Goal: Task Accomplishment & Management: Manage account settings

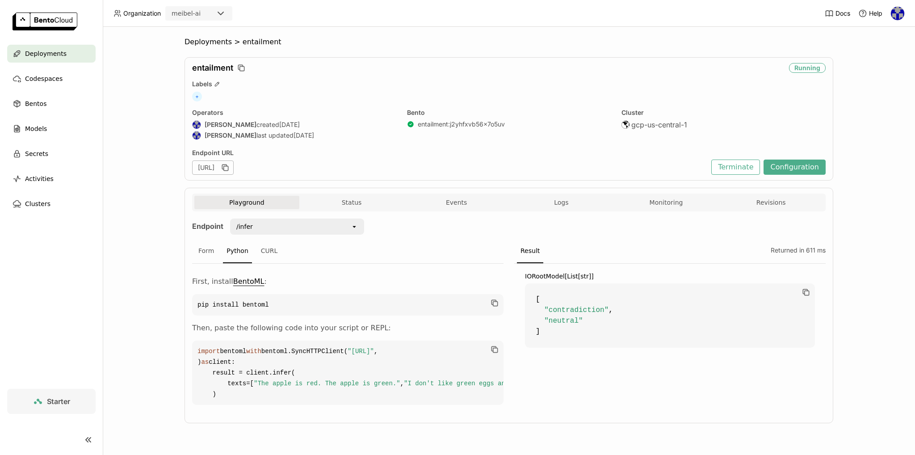
scroll to position [45, 0]
click at [834, 326] on div "Deployments > entailment entailment Running Labels + Operators [PERSON_NAME] cr…" at bounding box center [509, 241] width 812 height 428
click at [33, 152] on span "Secrets" at bounding box center [36, 153] width 23 height 11
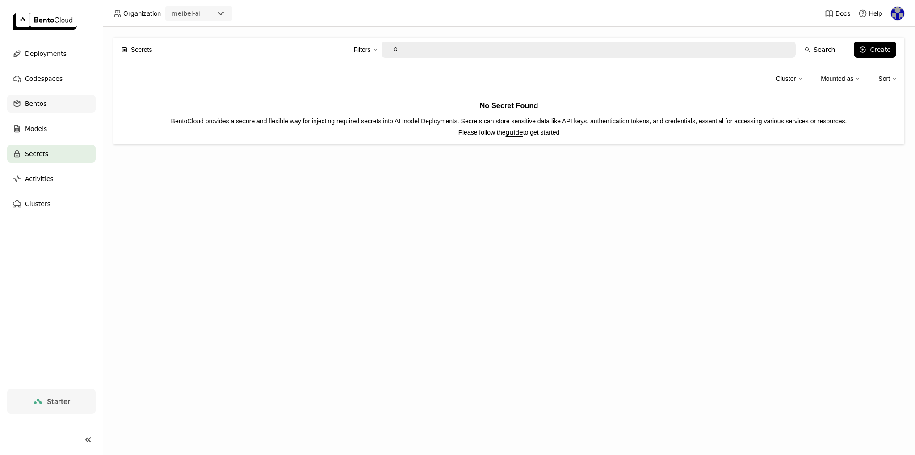
click at [34, 101] on span "Bentos" at bounding box center [35, 103] width 21 height 11
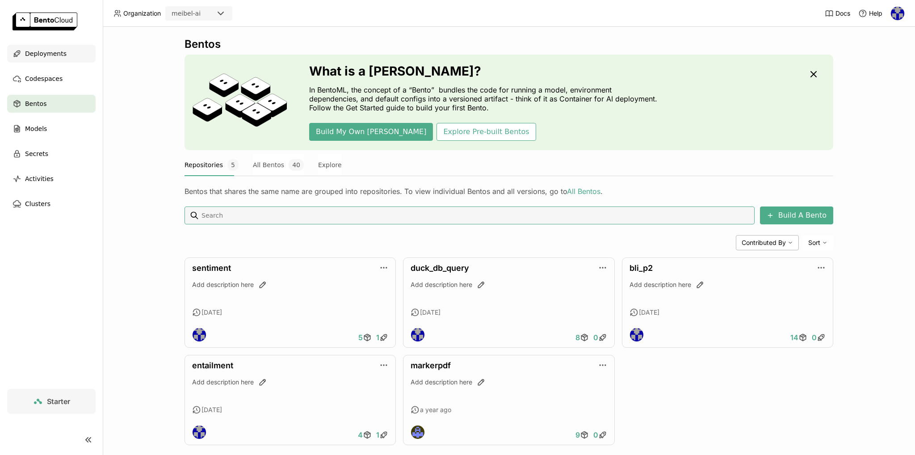
click at [34, 49] on span "Deployments" at bounding box center [46, 53] width 42 height 11
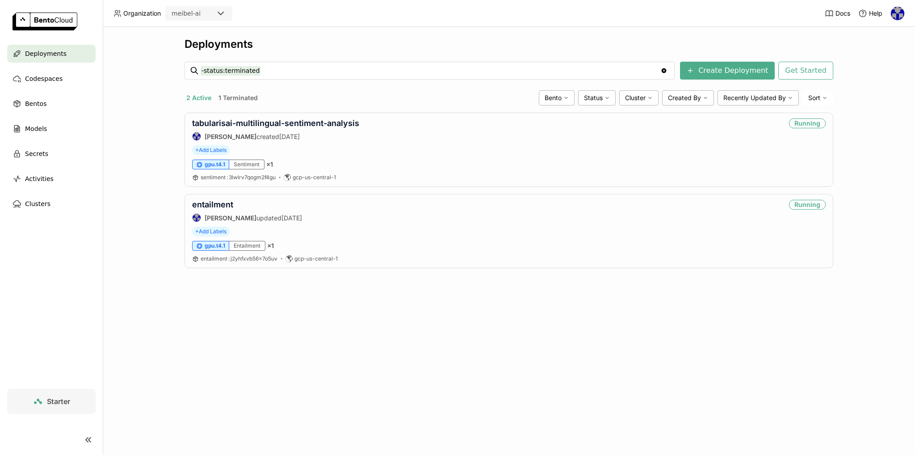
click at [899, 18] on img at bounding box center [897, 13] width 13 height 13
click at [872, 60] on span "API Tokens" at bounding box center [886, 59] width 32 height 8
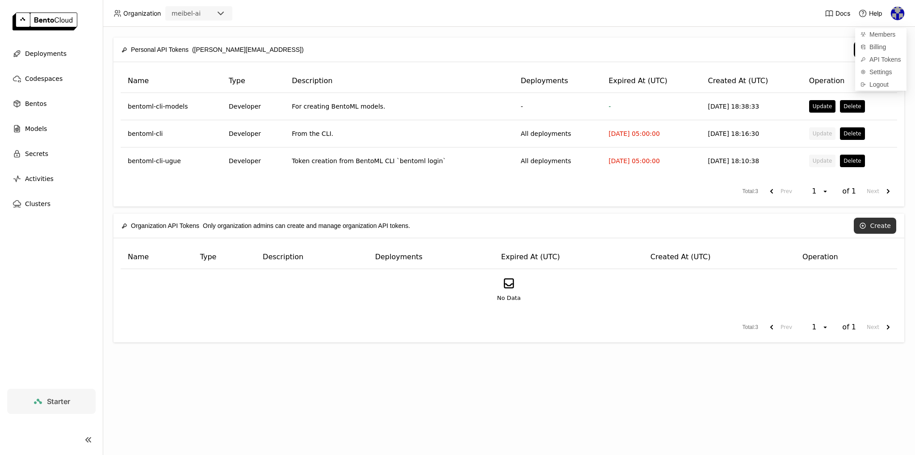
click at [866, 224] on icon at bounding box center [862, 225] width 7 height 7
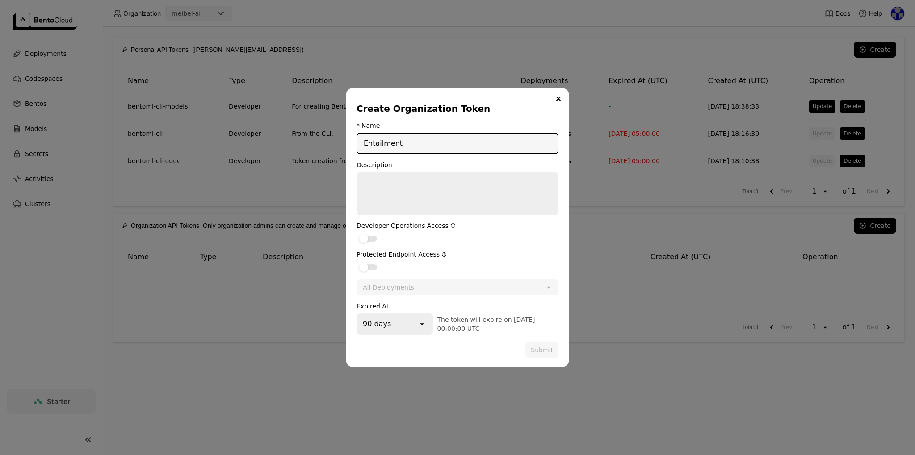
click at [423, 321] on icon "open" at bounding box center [422, 324] width 9 height 9
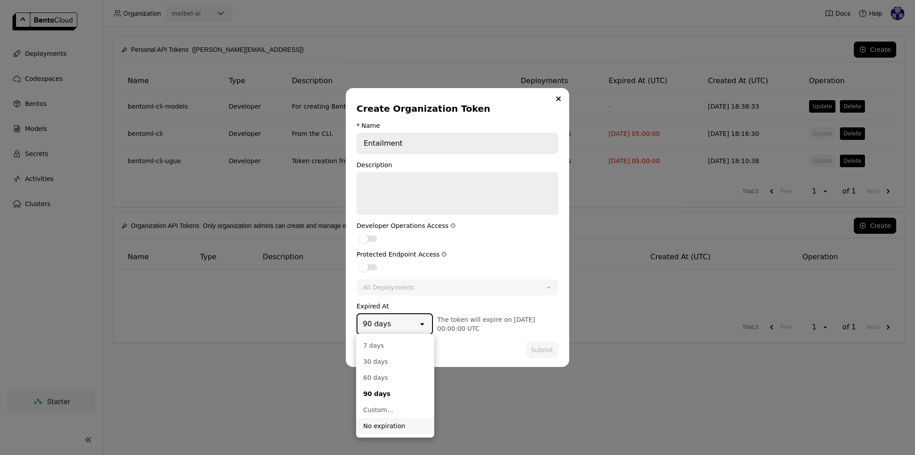
click at [381, 424] on div "No expiration" at bounding box center [395, 425] width 64 height 9
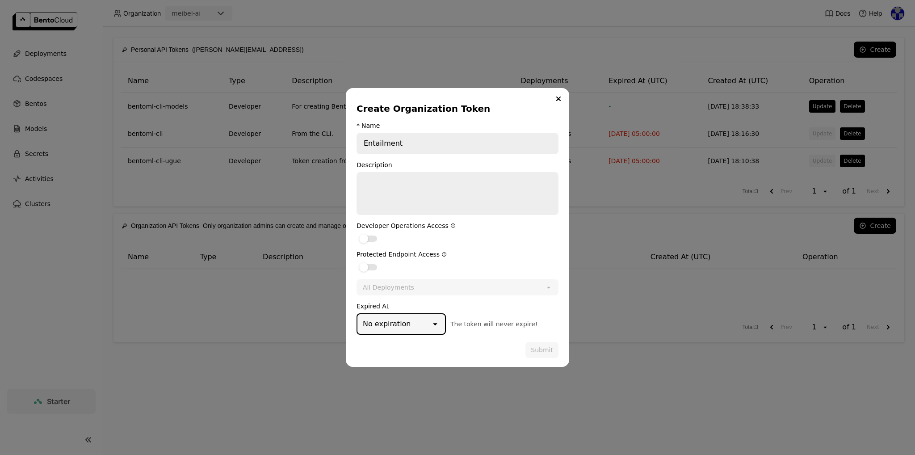
click at [379, 288] on div "All Deployments" at bounding box center [388, 287] width 51 height 9
click at [373, 265] on div "dialog" at bounding box center [368, 267] width 18 height 6
click at [357, 261] on input "dialog" at bounding box center [357, 261] width 0 height 0
click at [509, 287] on div "All Deployments" at bounding box center [448, 287] width 181 height 14
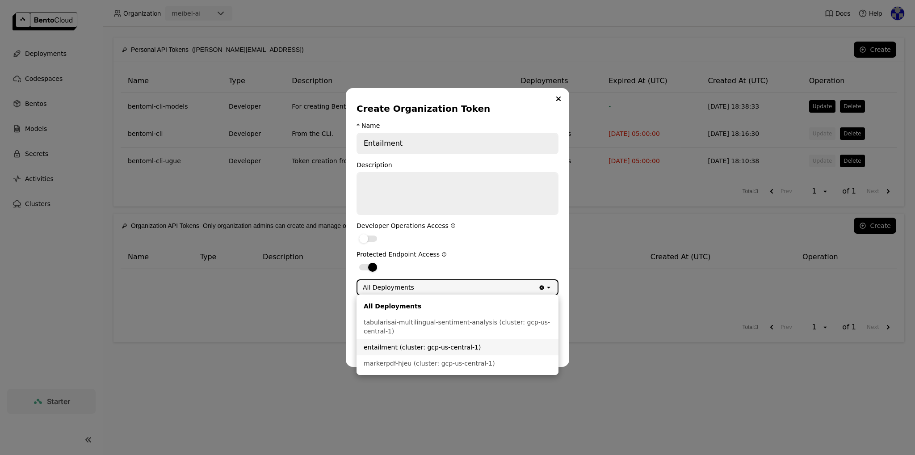
click at [401, 347] on div "entailment (cluster: gcp-us-central-1)" at bounding box center [458, 347] width 188 height 9
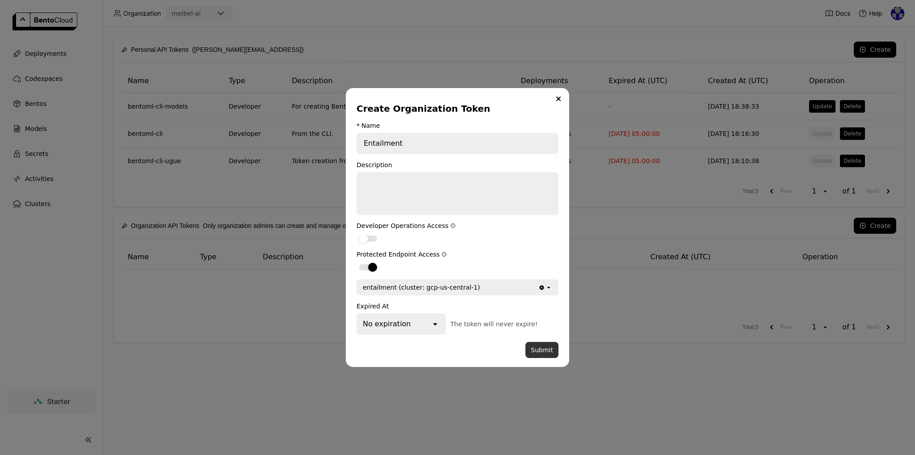
click at [538, 353] on button "Submit" at bounding box center [542, 350] width 33 height 16
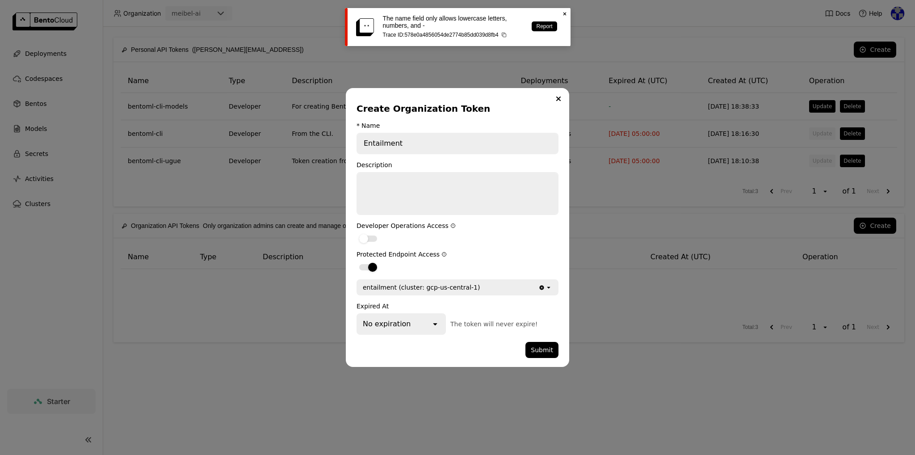
click at [413, 143] on input "Entailment" at bounding box center [458, 144] width 200 height 20
drag, startPoint x: 367, startPoint y: 142, endPoint x: 381, endPoint y: 147, distance: 14.7
click at [368, 142] on input "Entailment" at bounding box center [458, 144] width 200 height 20
type input "entailment"
click at [566, 13] on icon "Close" at bounding box center [564, 13] width 7 height 7
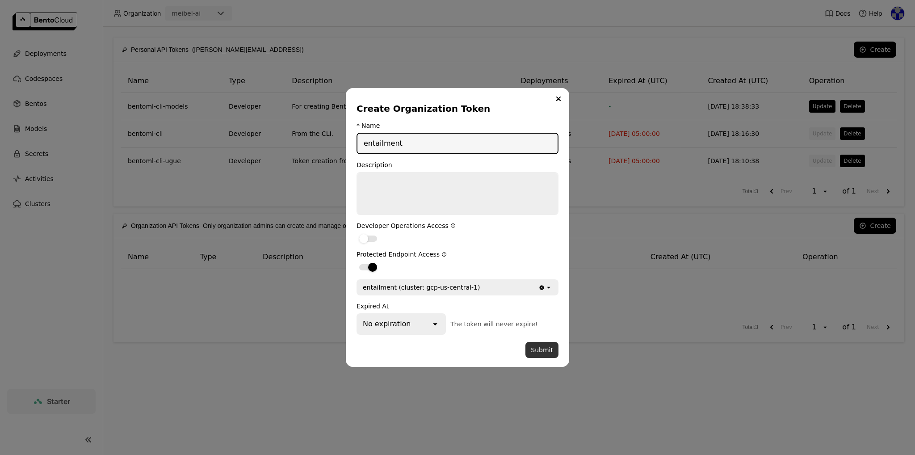
click at [540, 351] on button "Submit" at bounding box center [542, 350] width 33 height 16
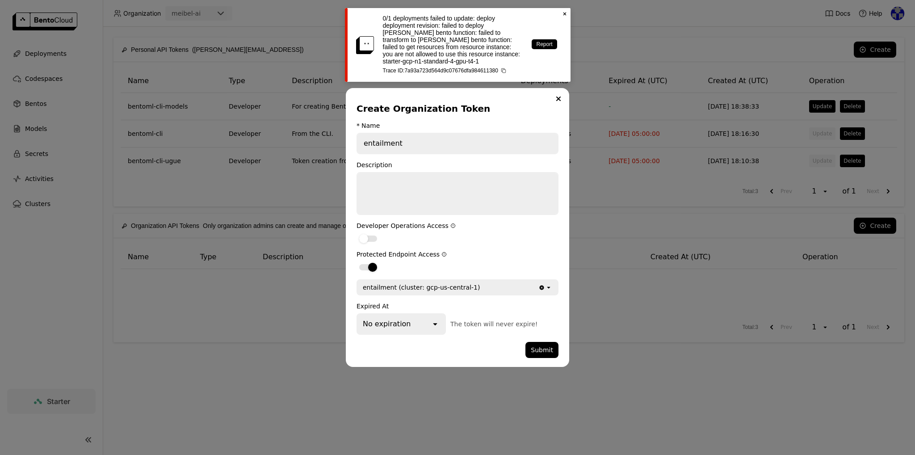
click at [563, 13] on icon "Close" at bounding box center [564, 13] width 7 height 7
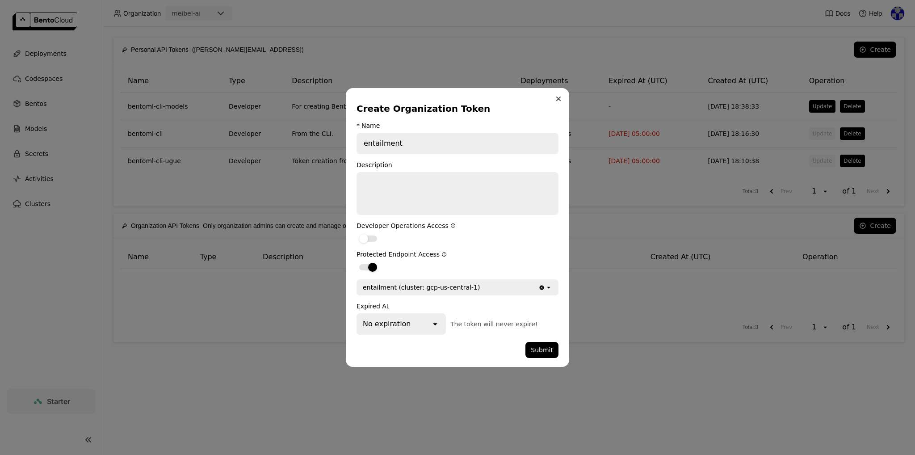
click at [558, 99] on icon "Close" at bounding box center [559, 99] width 4 height 4
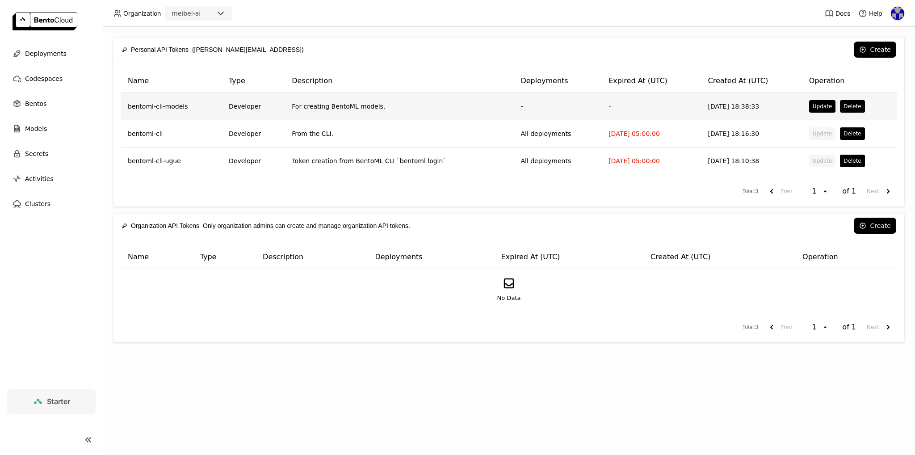
click at [215, 107] on td "bentoml-cli-models" at bounding box center [171, 106] width 101 height 27
click at [721, 105] on td "[DATE] 18:38:33" at bounding box center [751, 106] width 101 height 27
click at [810, 109] on button "Update" at bounding box center [822, 106] width 26 height 13
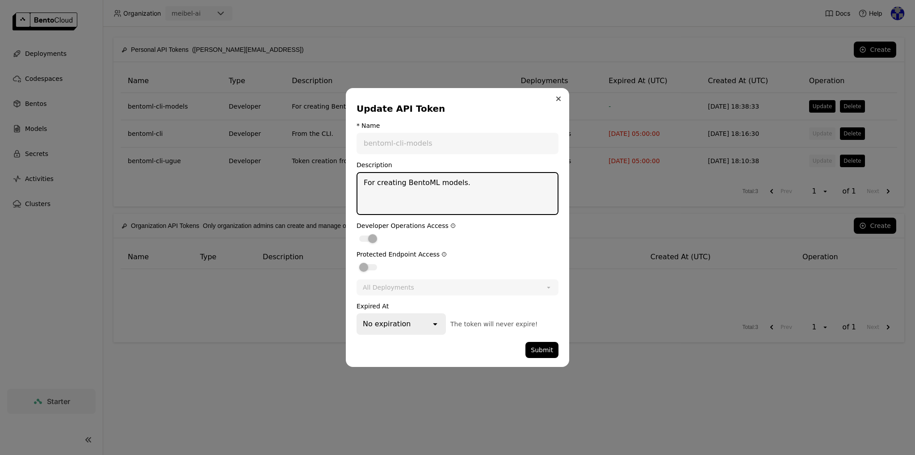
click at [556, 97] on icon "Close" at bounding box center [558, 99] width 4 height 4
